Goal: Task Accomplishment & Management: Complete application form

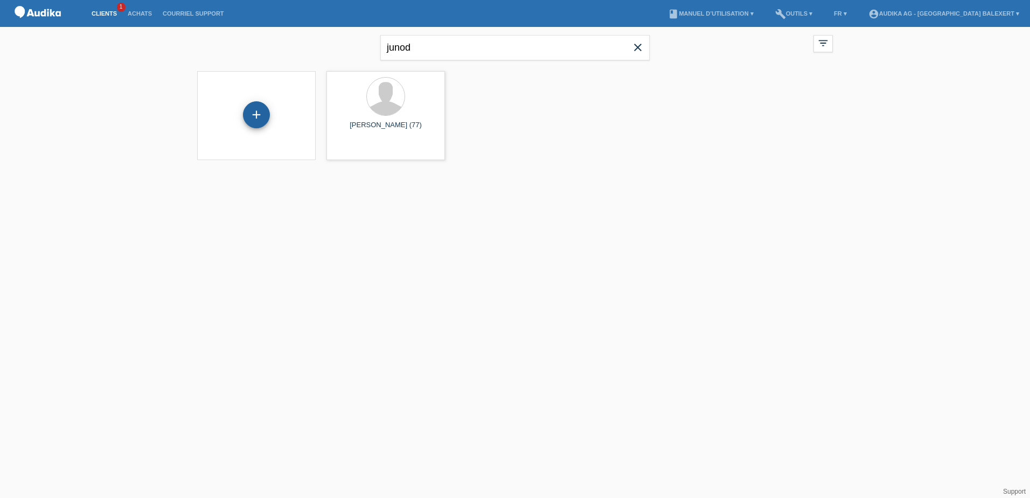
click at [255, 115] on div "+" at bounding box center [256, 114] width 27 height 27
click at [633, 50] on icon "close" at bounding box center [637, 47] width 13 height 13
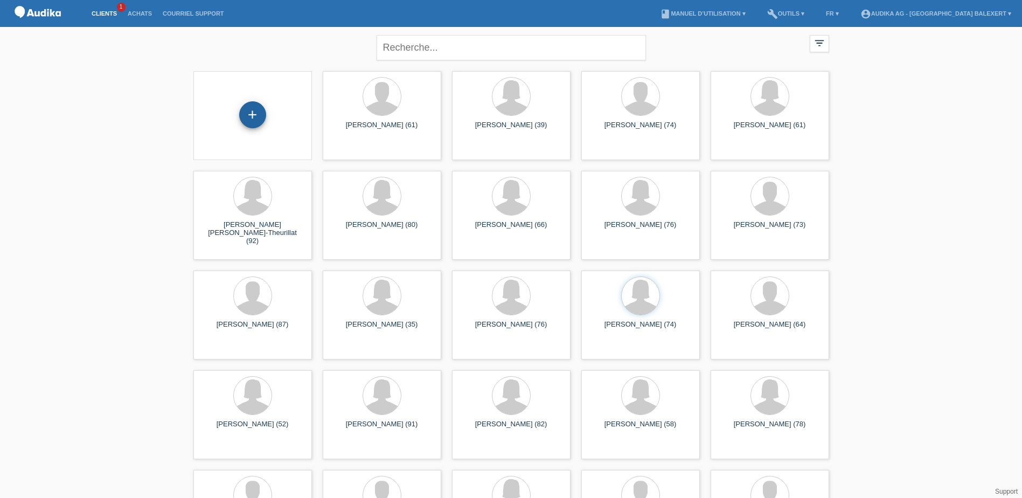
click at [254, 117] on div "+" at bounding box center [252, 114] width 27 height 27
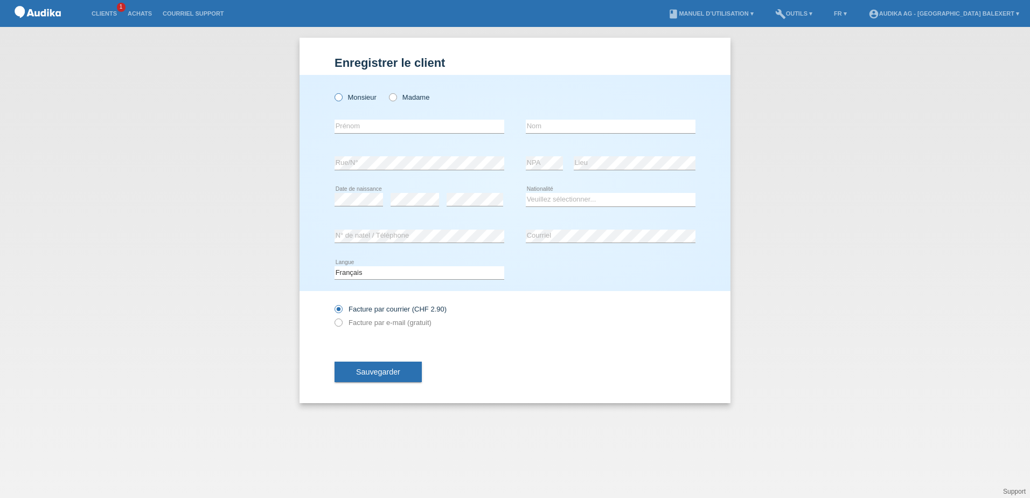
click at [333, 92] on icon at bounding box center [333, 92] width 0 height 0
click at [341, 99] on input "Monsieur" at bounding box center [338, 96] width 7 height 7
radio input "true"
click at [350, 126] on input "text" at bounding box center [420, 126] width 170 height 13
click at [387, 92] on icon at bounding box center [387, 92] width 0 height 0
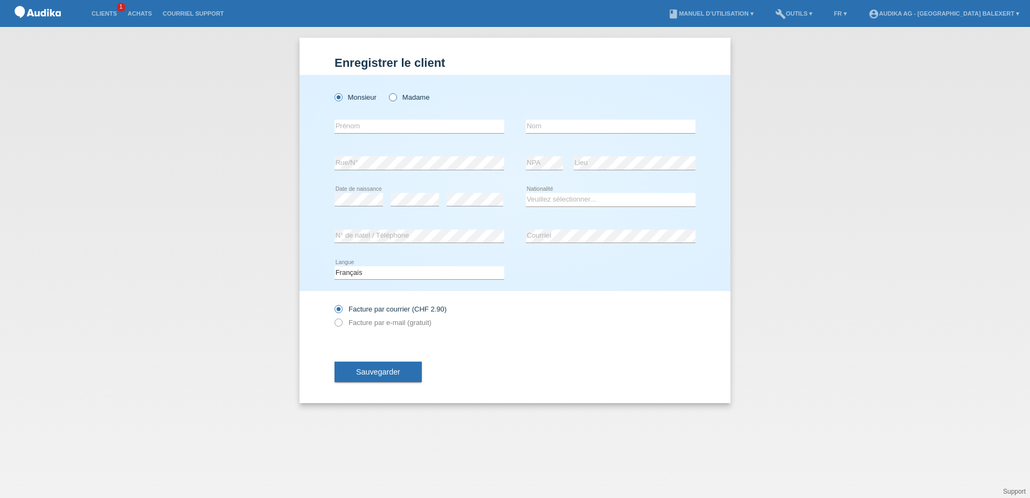
click at [391, 99] on input "Madame" at bounding box center [392, 96] width 7 height 7
radio input "true"
click at [367, 127] on input "text" at bounding box center [420, 126] width 170 height 13
click at [359, 126] on input "text" at bounding box center [420, 126] width 170 height 13
type input "Roselinr"
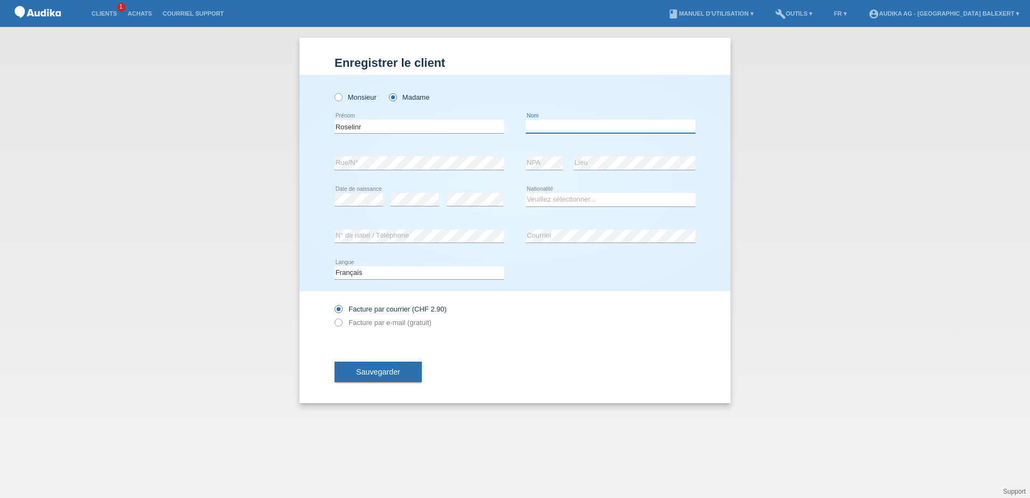
click at [557, 121] on input "text" at bounding box center [611, 126] width 170 height 13
type input "Sottile"
click at [571, 192] on div "Veuillez sélectionner... Suisse Allemagne Autriche Liechtenstein ------------ A…" at bounding box center [611, 200] width 170 height 37
click at [568, 200] on select "Veuillez sélectionner... Suisse Allemagne Autriche Liechtenstein ------------ A…" at bounding box center [611, 199] width 170 height 13
select select "FR"
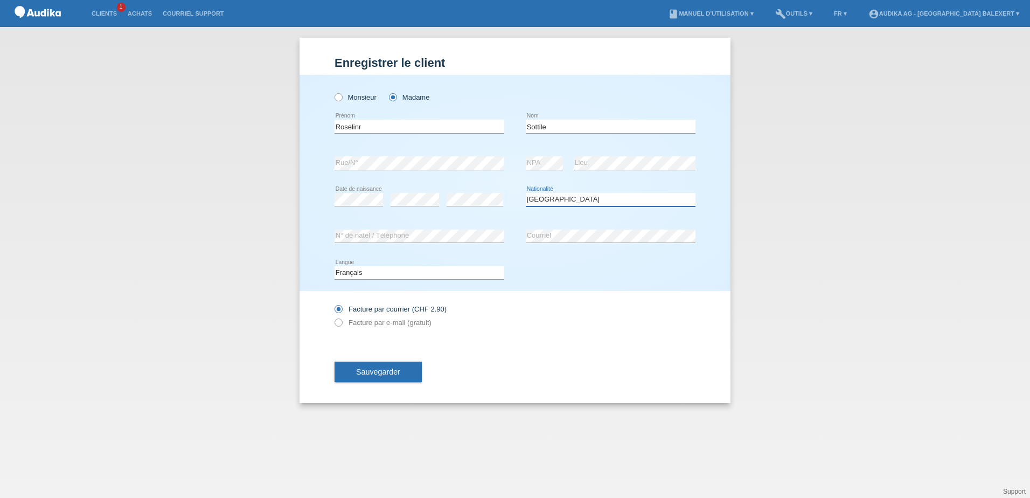
click at [526, 193] on select "Veuillez sélectionner... Suisse Allemagne Autriche Liechtenstein ------------ A…" at bounding box center [611, 199] width 170 height 13
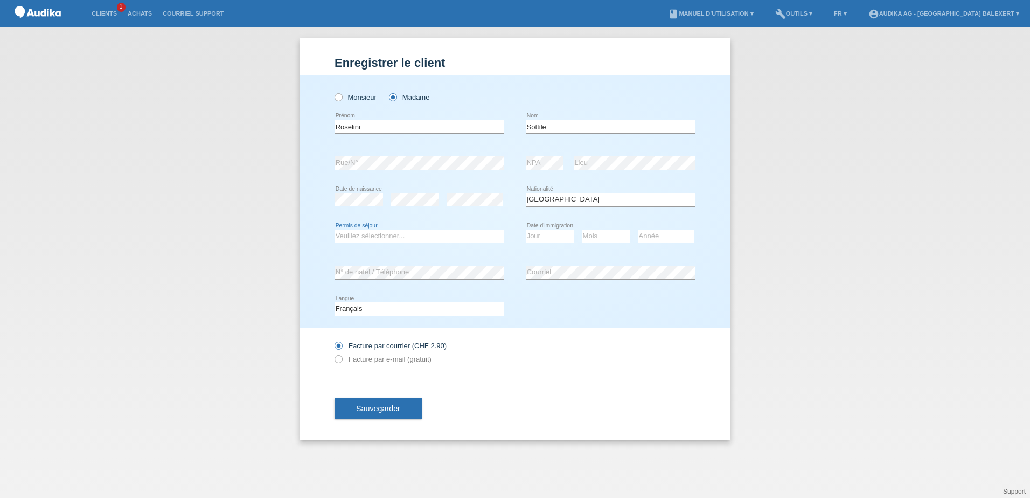
click at [385, 239] on select "Veuillez sélectionner... C B B - Statut de réfugié Autre" at bounding box center [420, 236] width 170 height 13
select select "C"
click at [335, 230] on select "Veuillez sélectionner... C B B - Statut de réfugié Autre" at bounding box center [420, 236] width 170 height 13
click at [539, 234] on select "Jour 01 02 03 04 05 06 07 08 09 10 11" at bounding box center [550, 236] width 48 height 13
click at [610, 217] on div "Veuillez sélectionner... Suisse Allemagne Autriche Liechtenstein ------------ A…" at bounding box center [611, 200] width 170 height 37
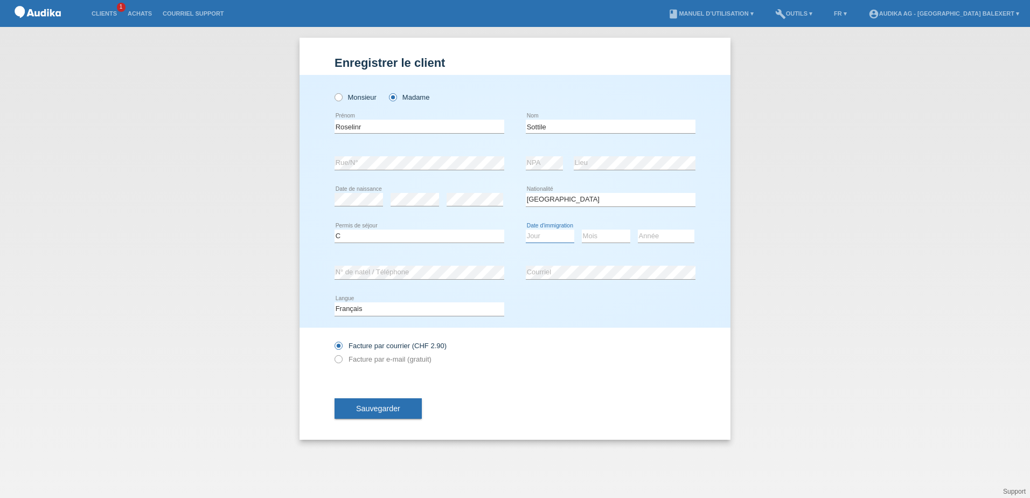
click at [545, 235] on select "Jour 01 02 03 04 05 06 07 08 09 10 11" at bounding box center [550, 236] width 48 height 13
select select "13"
click at [526, 230] on select "Jour 01 02 03 04 05 06 07 08 09 10 11" at bounding box center [550, 236] width 48 height 13
click at [591, 238] on select "Mois 01 02 03 04 05 06 07 08 09 10 11" at bounding box center [606, 236] width 48 height 13
select select "01"
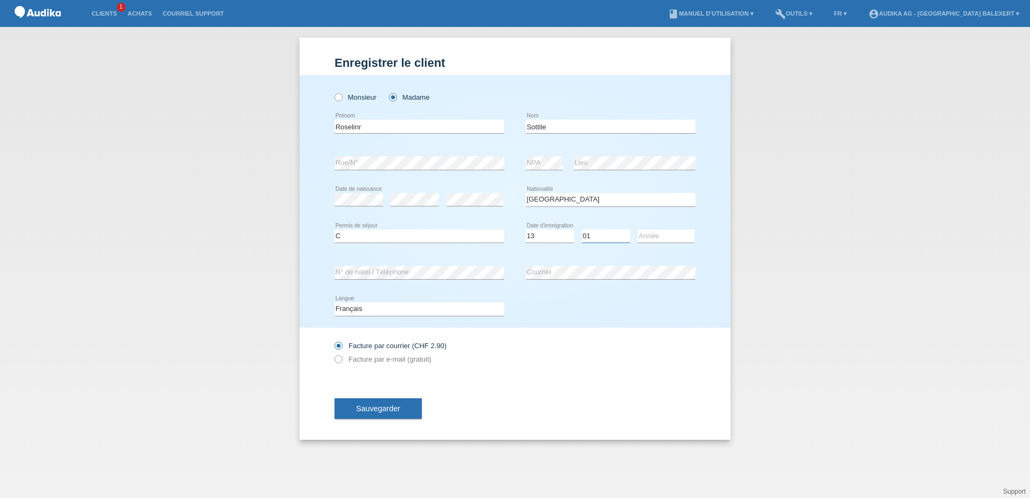
click at [582, 230] on select "Mois 01 02 03 04 05 06 07 08 09 10 11" at bounding box center [606, 236] width 48 height 13
click at [648, 238] on select "Année 2025 2024 2023 2022 2021 2020 2019 2018 2017 2016 2015 2014 2013 2012 201…" at bounding box center [666, 236] width 57 height 13
select select "1956"
click at [638, 230] on select "Année 2025 2024 2023 2022 2021 2020 2019 2018 2017 2016 2015 2014 2013 2012 201…" at bounding box center [666, 236] width 57 height 13
click at [410, 413] on button "Sauvegarder" at bounding box center [378, 408] width 87 height 20
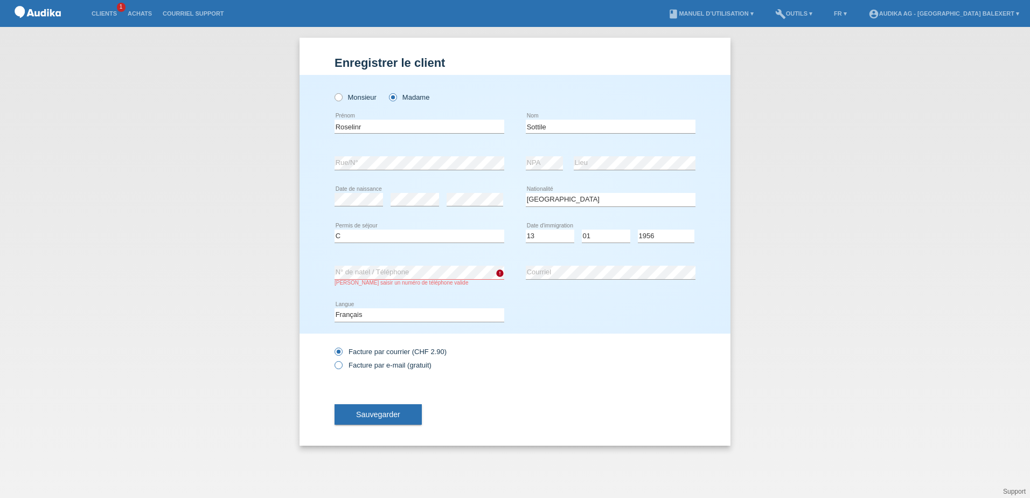
click at [350, 364] on label "Facture par e-mail (gratuit)" at bounding box center [383, 365] width 97 height 8
click at [342, 364] on input "Facture par e-mail (gratuit)" at bounding box center [338, 367] width 7 height 13
radio input "true"
click at [377, 420] on button "Sauvegarder" at bounding box center [378, 414] width 87 height 20
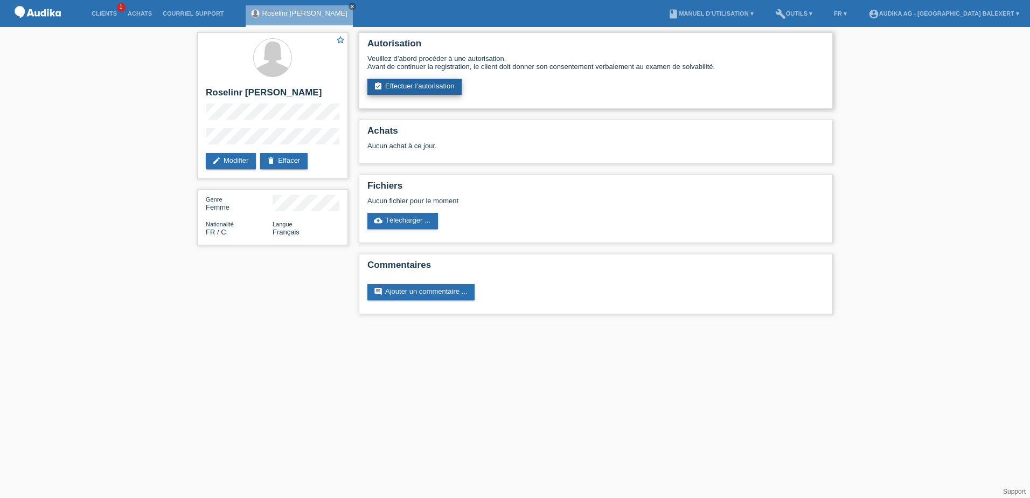
click at [406, 92] on link "assignment_turned_in Effectuer l’autorisation" at bounding box center [414, 87] width 94 height 16
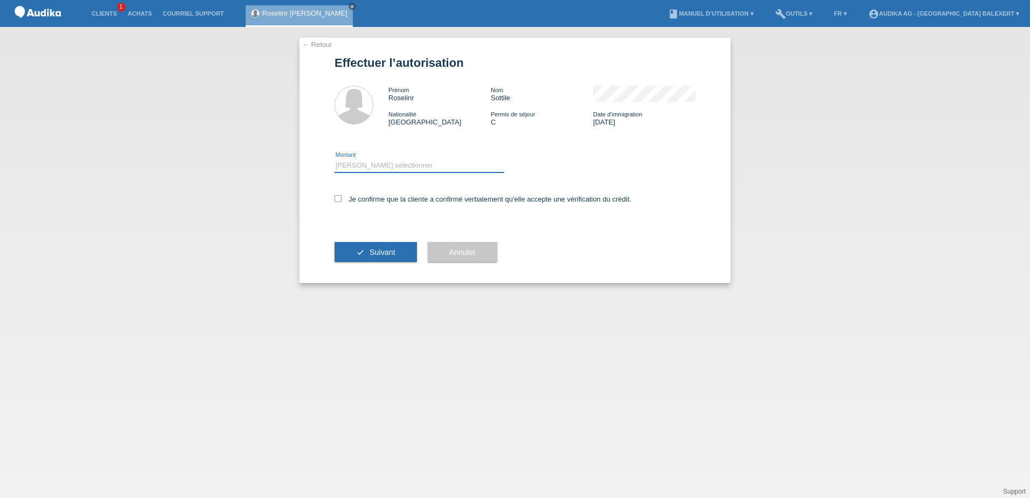
click at [383, 169] on select "Veuillez sélectionner CHF 1.00 - CHF 499.00 CHF 500.00 - CHF 1'999.00 CHF 2'000…" at bounding box center [420, 165] width 170 height 13
select select "3"
click at [335, 159] on select "Veuillez sélectionner CHF 1.00 - CHF 499.00 CHF 500.00 - CHF 1'999.00 CHF 2'000…" at bounding box center [420, 165] width 170 height 13
click at [335, 199] on icon at bounding box center [338, 198] width 7 height 7
click at [335, 199] on input "Je confirme que la cliente a confirmé verbalement qu'elle accepte une vérificat…" at bounding box center [338, 198] width 7 height 7
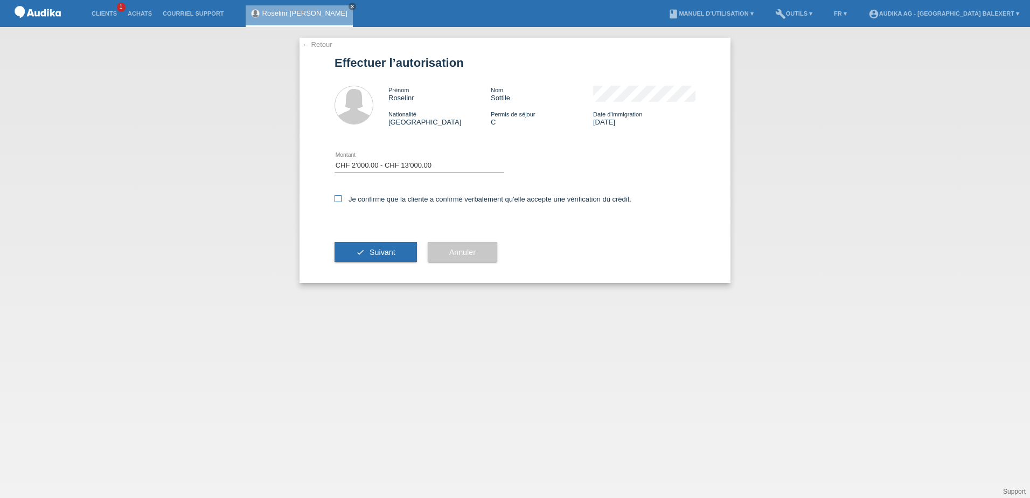
checkbox input "true"
click at [385, 258] on button "check Suivant" at bounding box center [376, 252] width 82 height 20
